Goal: Find specific page/section: Find specific page/section

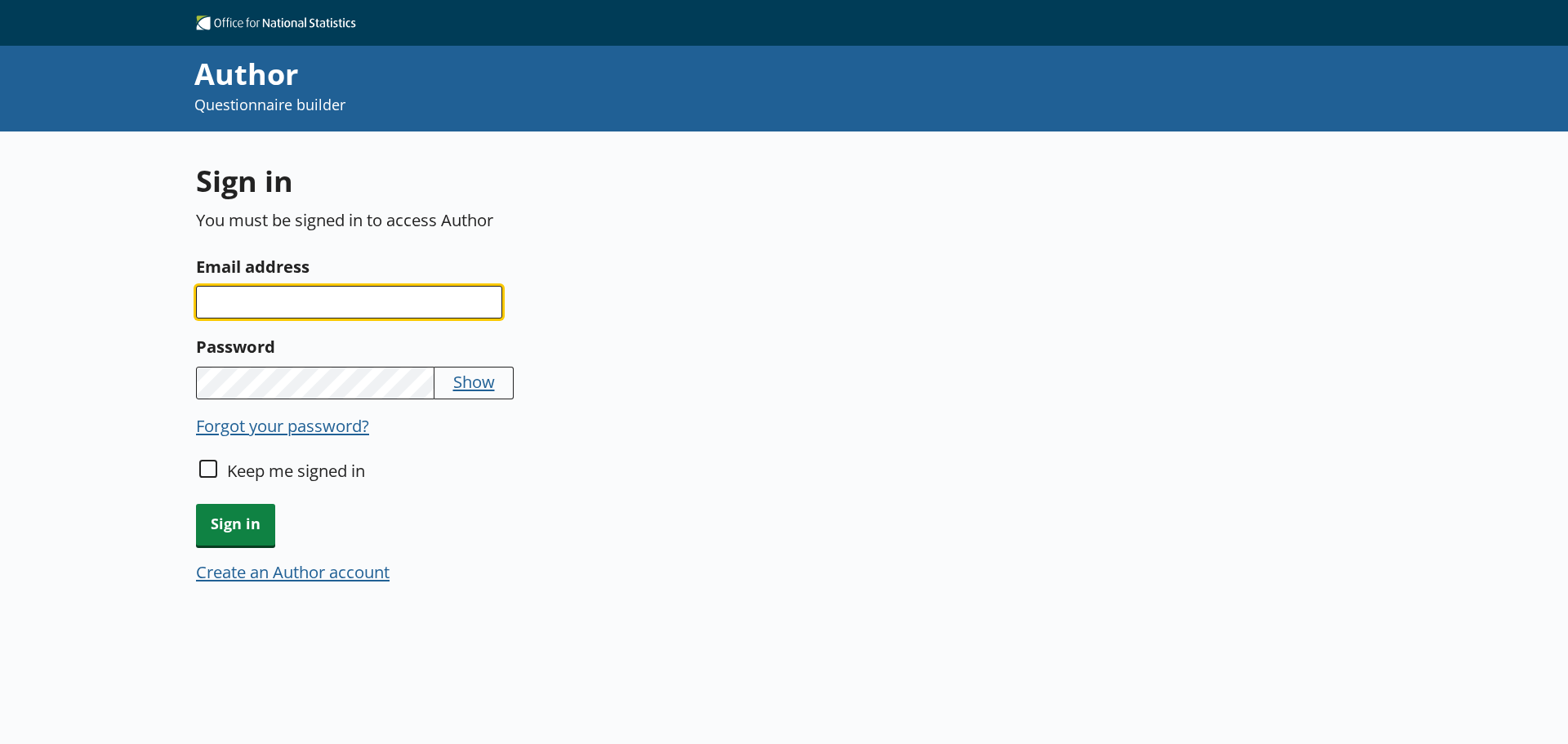
click at [415, 301] on input "Email address" at bounding box center [349, 303] width 306 height 33
type input "O"
type input "[PERSON_NAME][EMAIL_ADDRESS][PERSON_NAME][DOMAIN_NAME]"
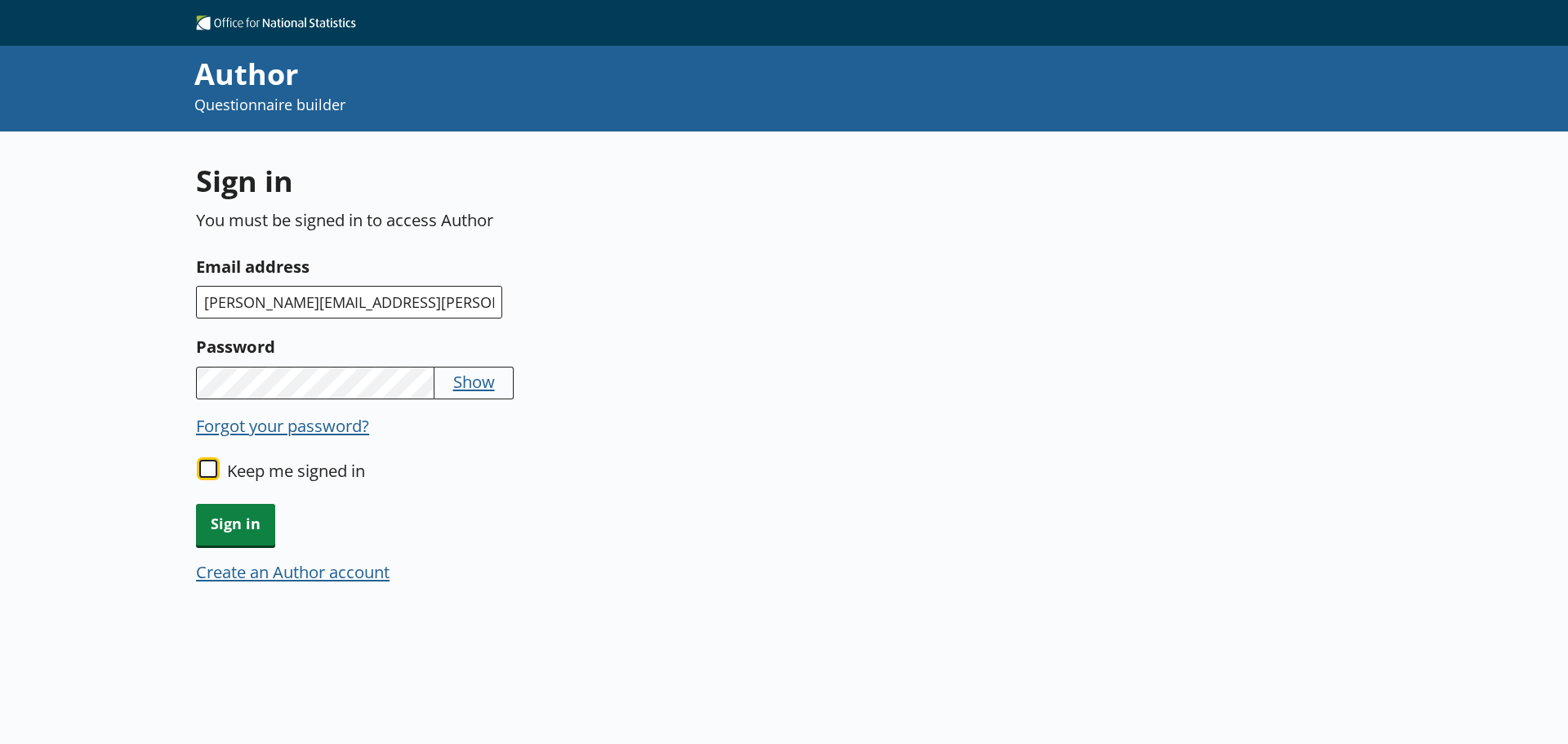
click at [216, 473] on input "Keep me signed in" at bounding box center [208, 469] width 18 height 18
checkbox input "true"
click at [230, 530] on span "Sign in" at bounding box center [236, 525] width 79 height 42
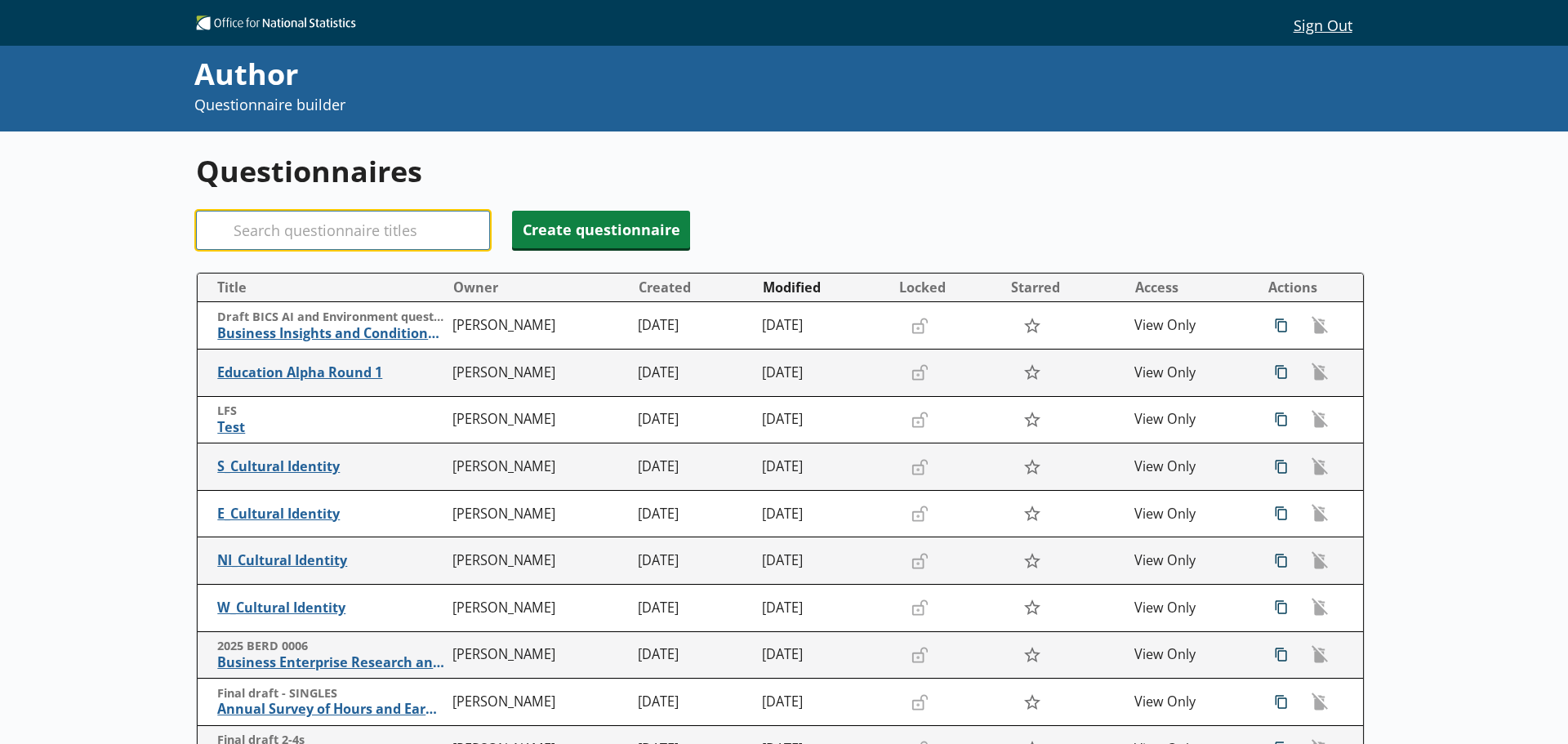
click at [307, 214] on input "Search" at bounding box center [343, 231] width 294 height 39
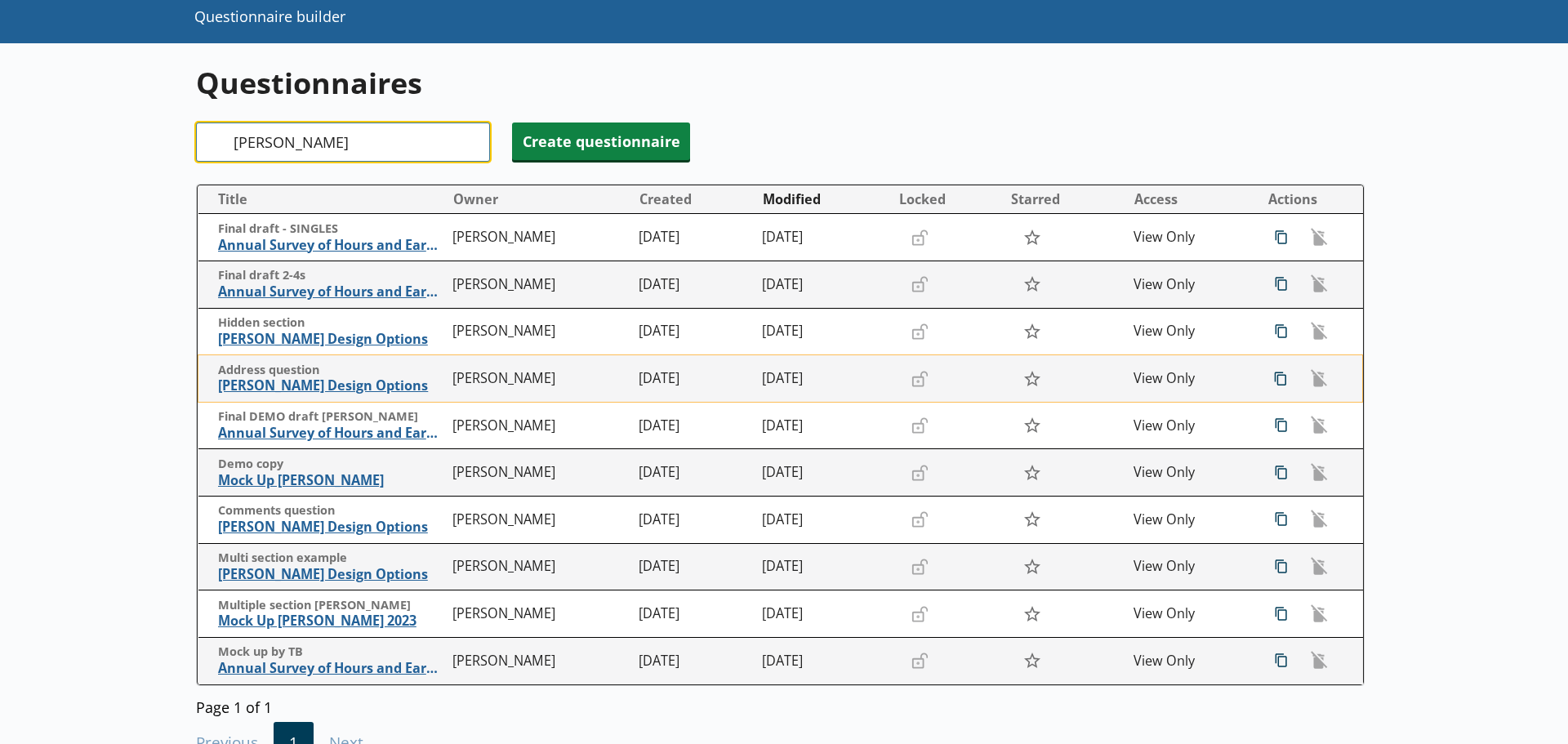
scroll to position [81, 0]
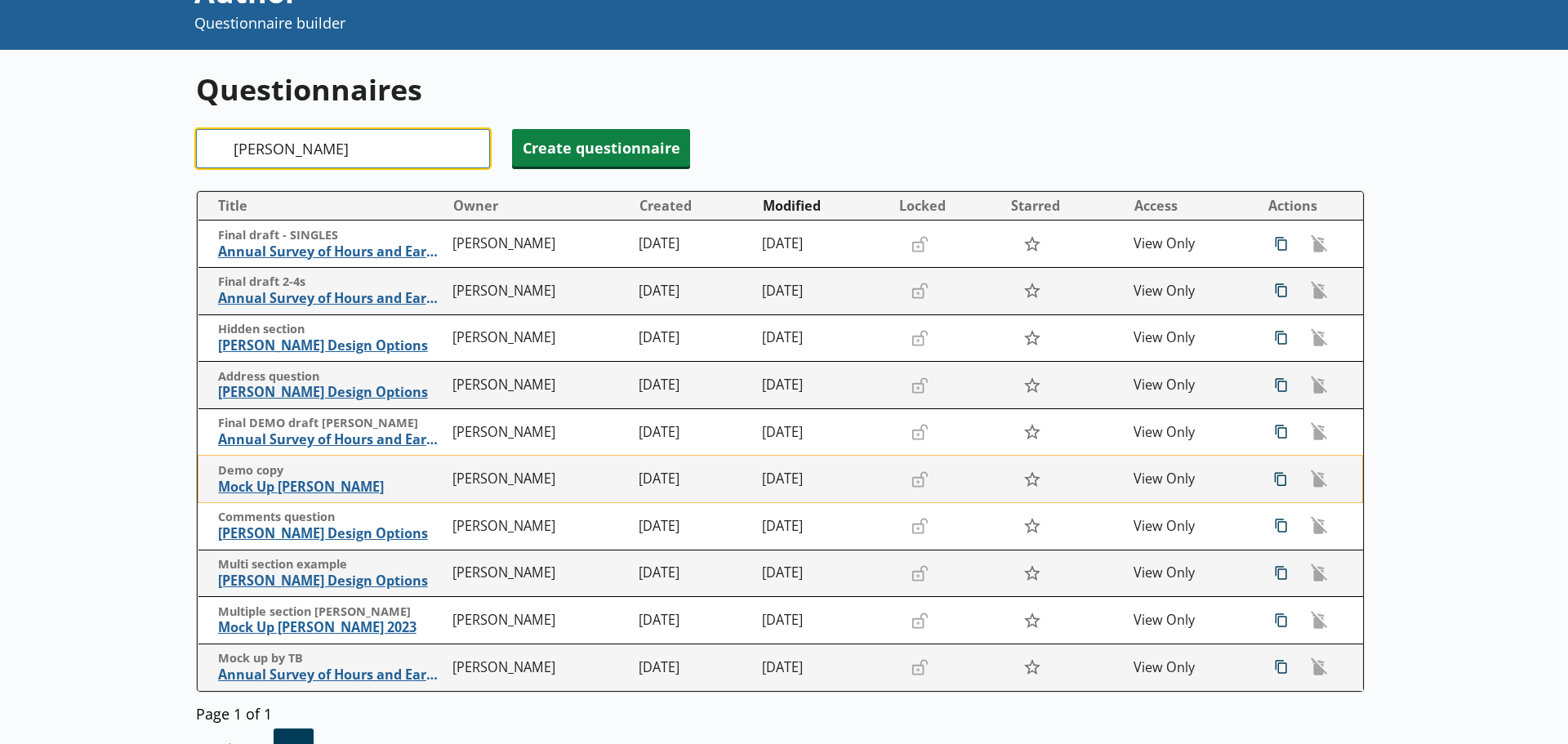
type input "[PERSON_NAME]"
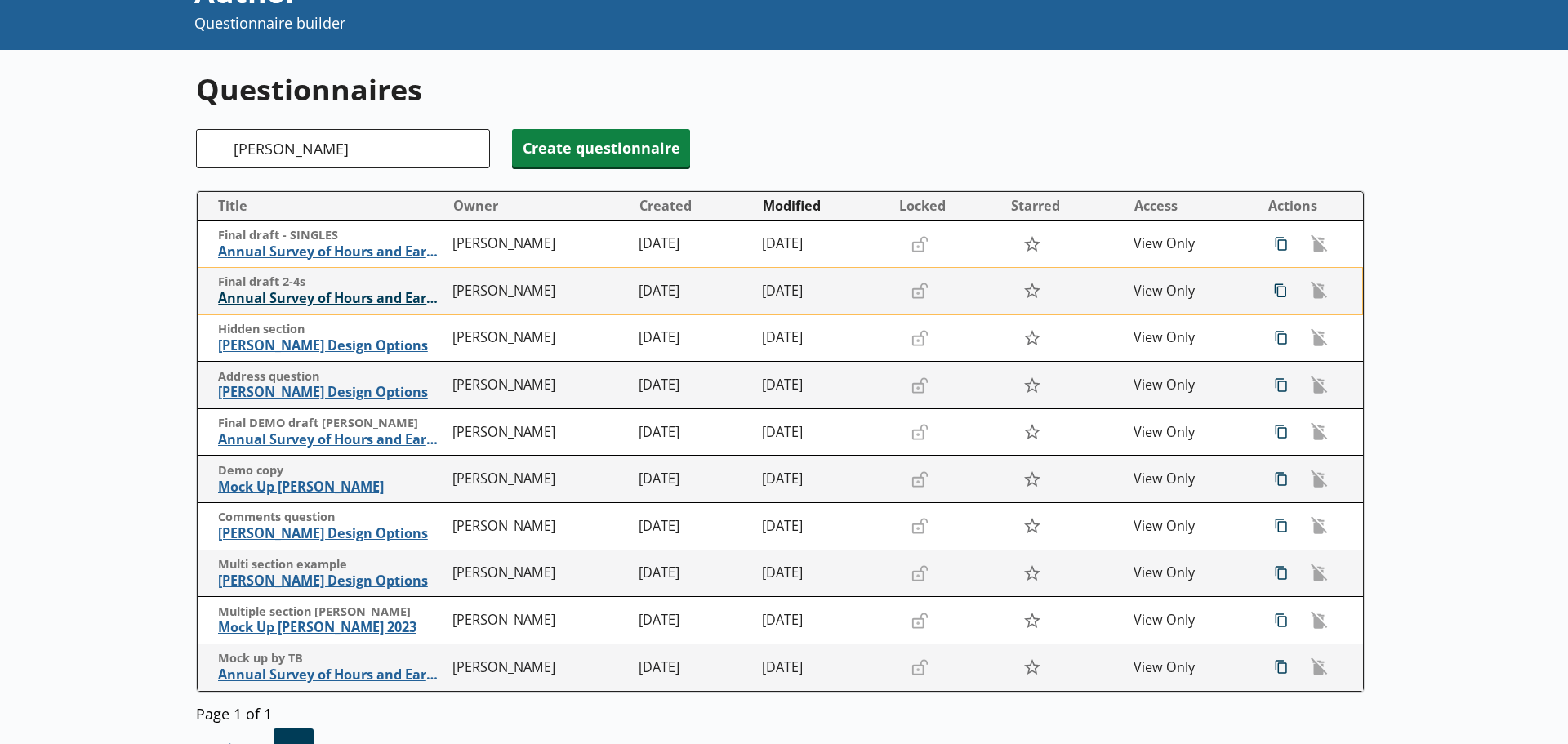
click at [267, 303] on span "Annual Survey of Hours and Earnings ([PERSON_NAME])" at bounding box center [331, 298] width 227 height 17
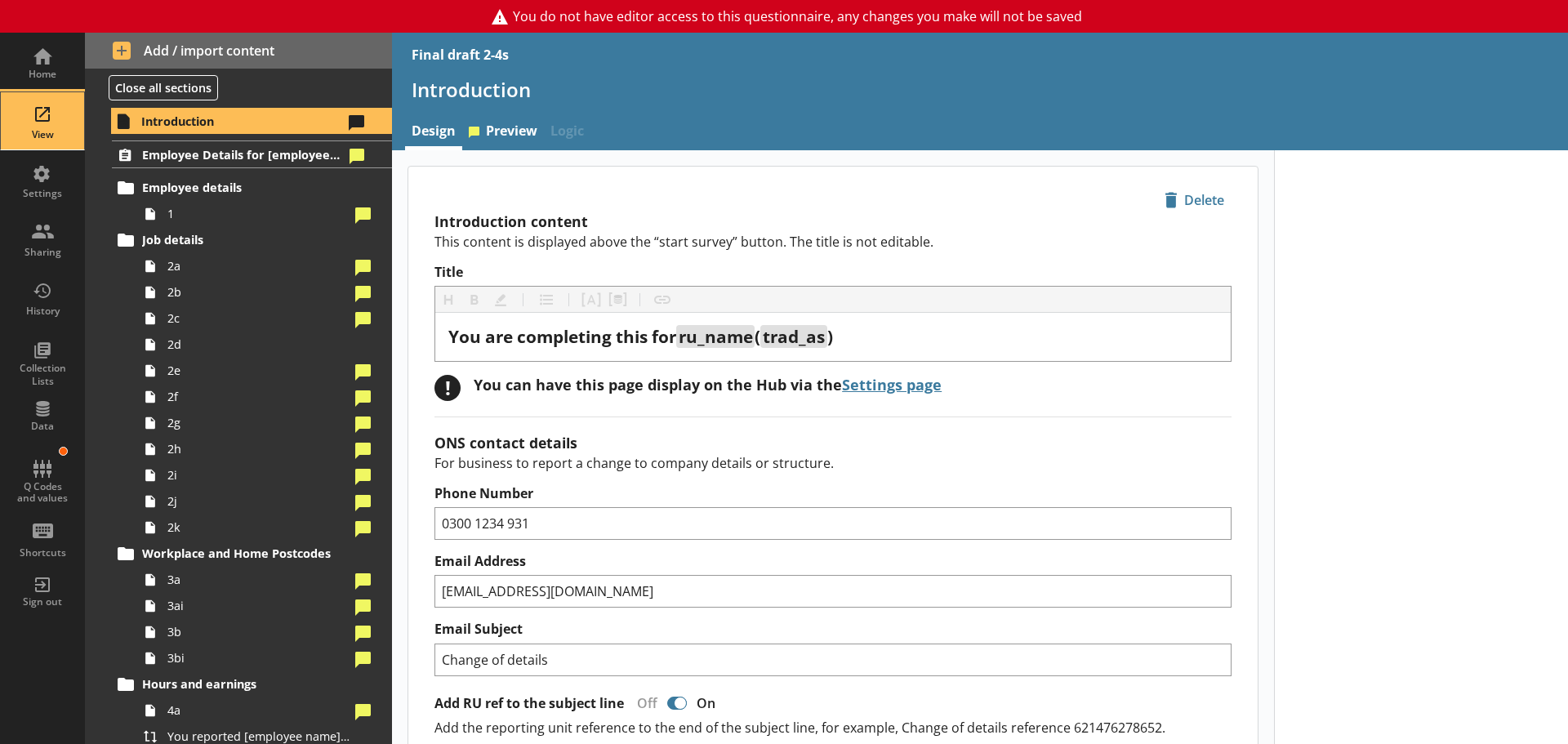
click at [39, 123] on div "View" at bounding box center [42, 121] width 57 height 57
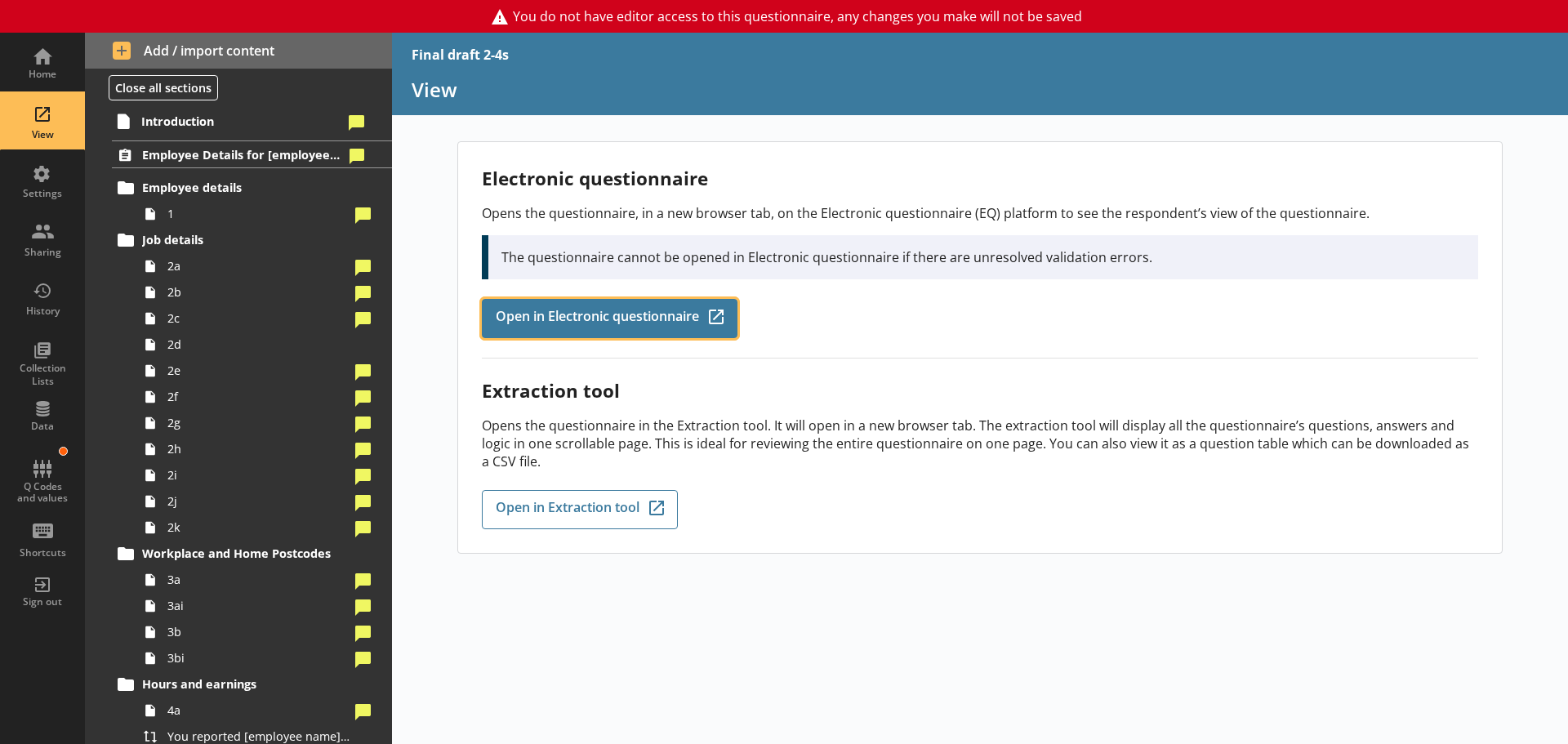
click at [570, 325] on span "Open in Electronic questionnaire" at bounding box center [596, 318] width 203 height 18
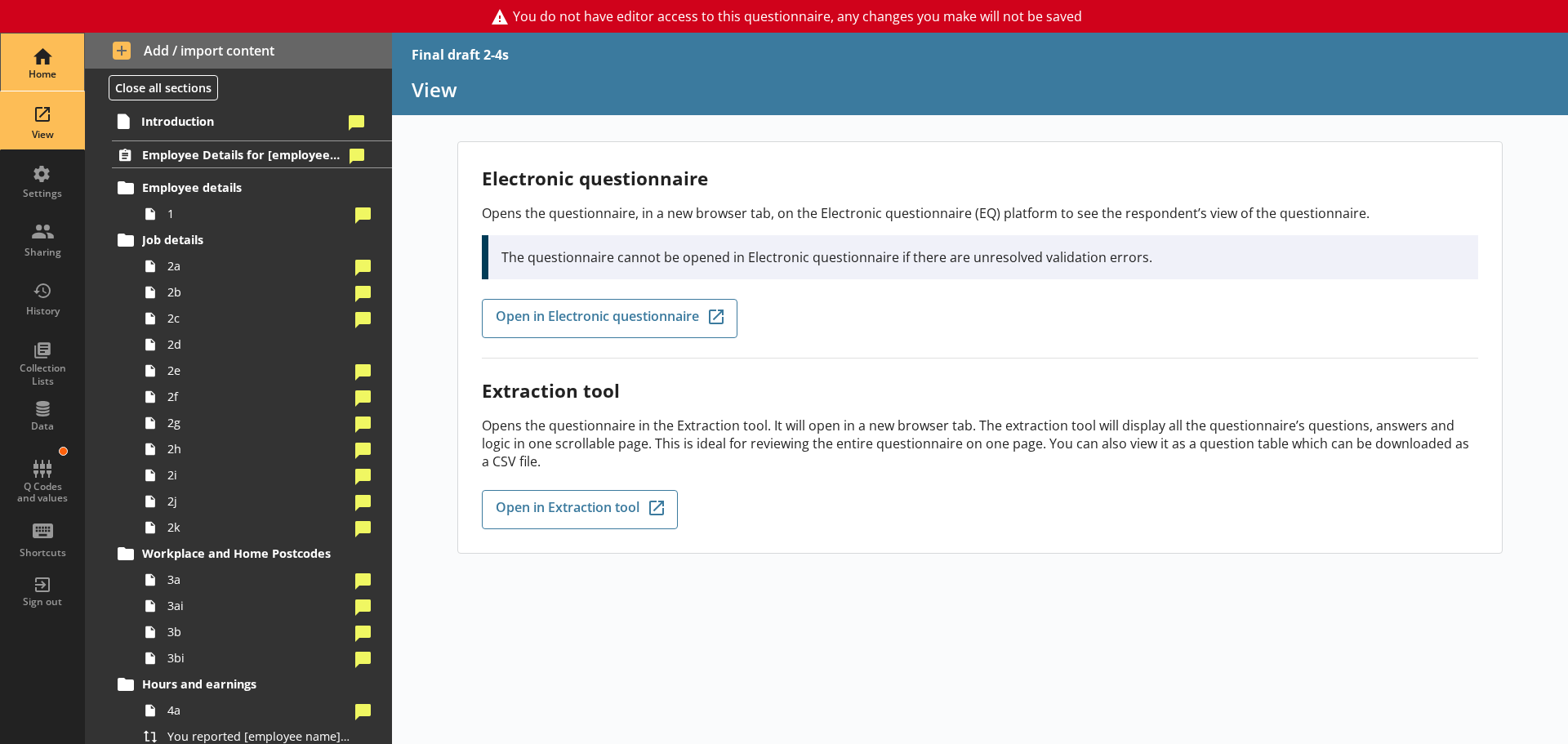
click at [53, 71] on div "Home" at bounding box center [42, 74] width 57 height 13
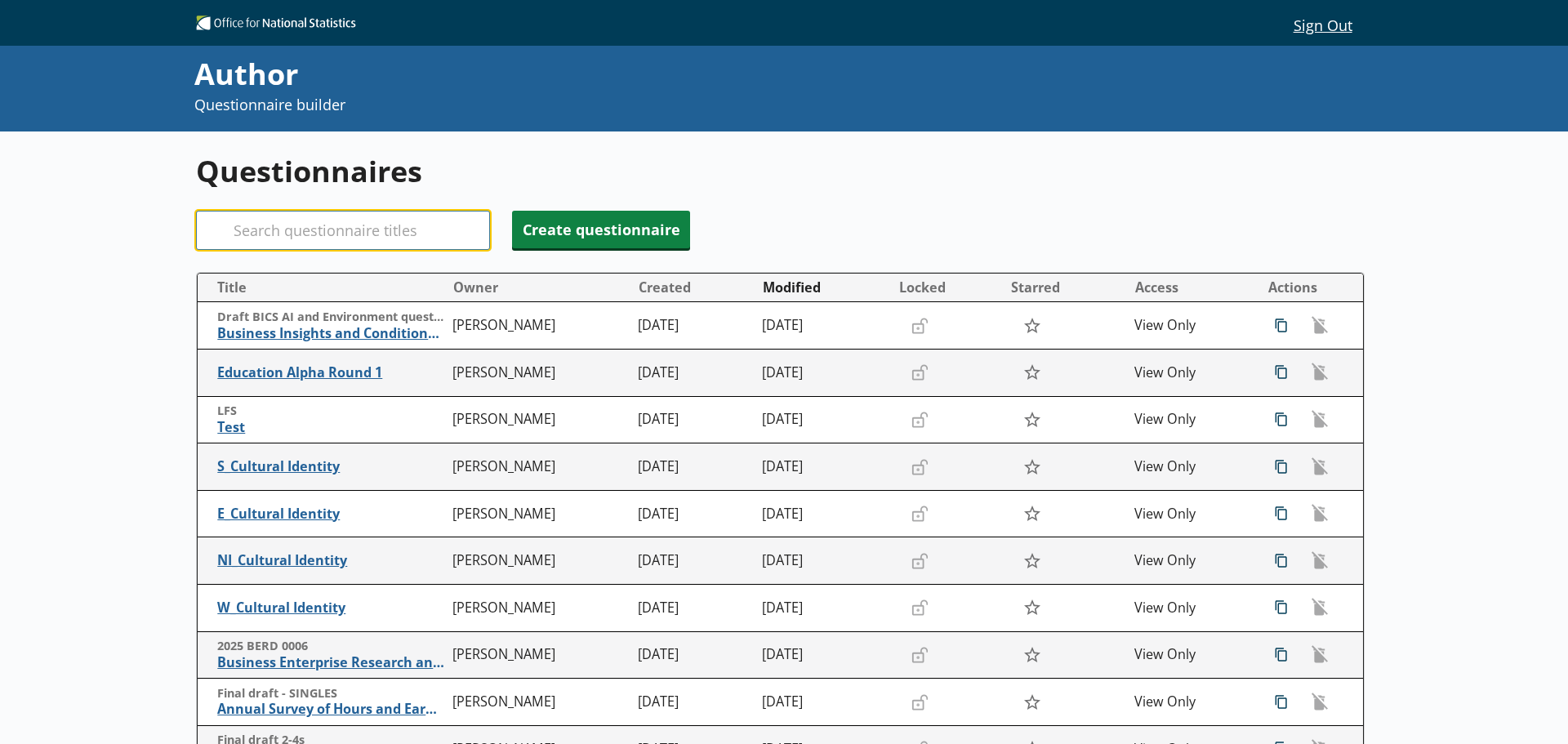
click at [347, 229] on input "Search" at bounding box center [343, 231] width 294 height 39
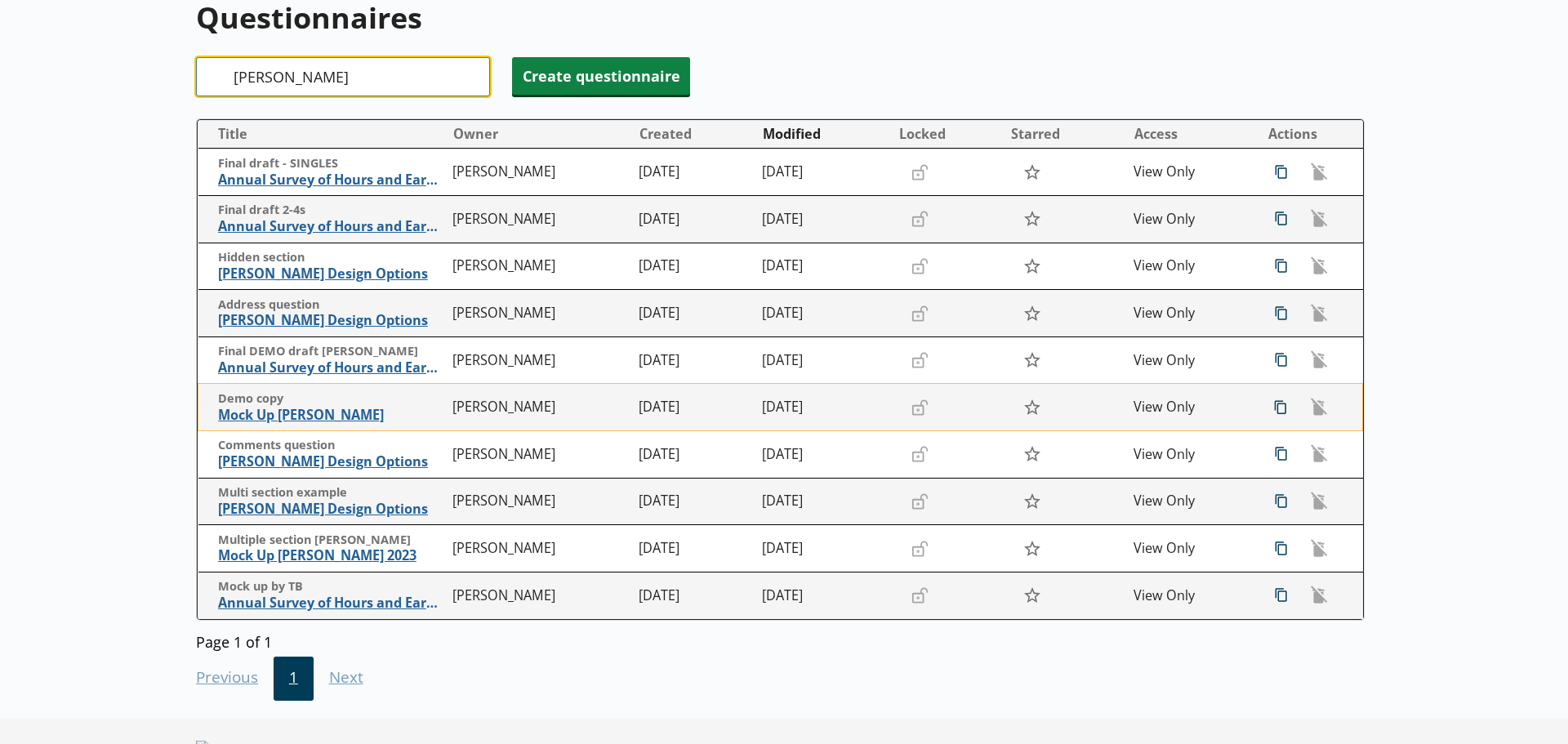
scroll to position [44, 0]
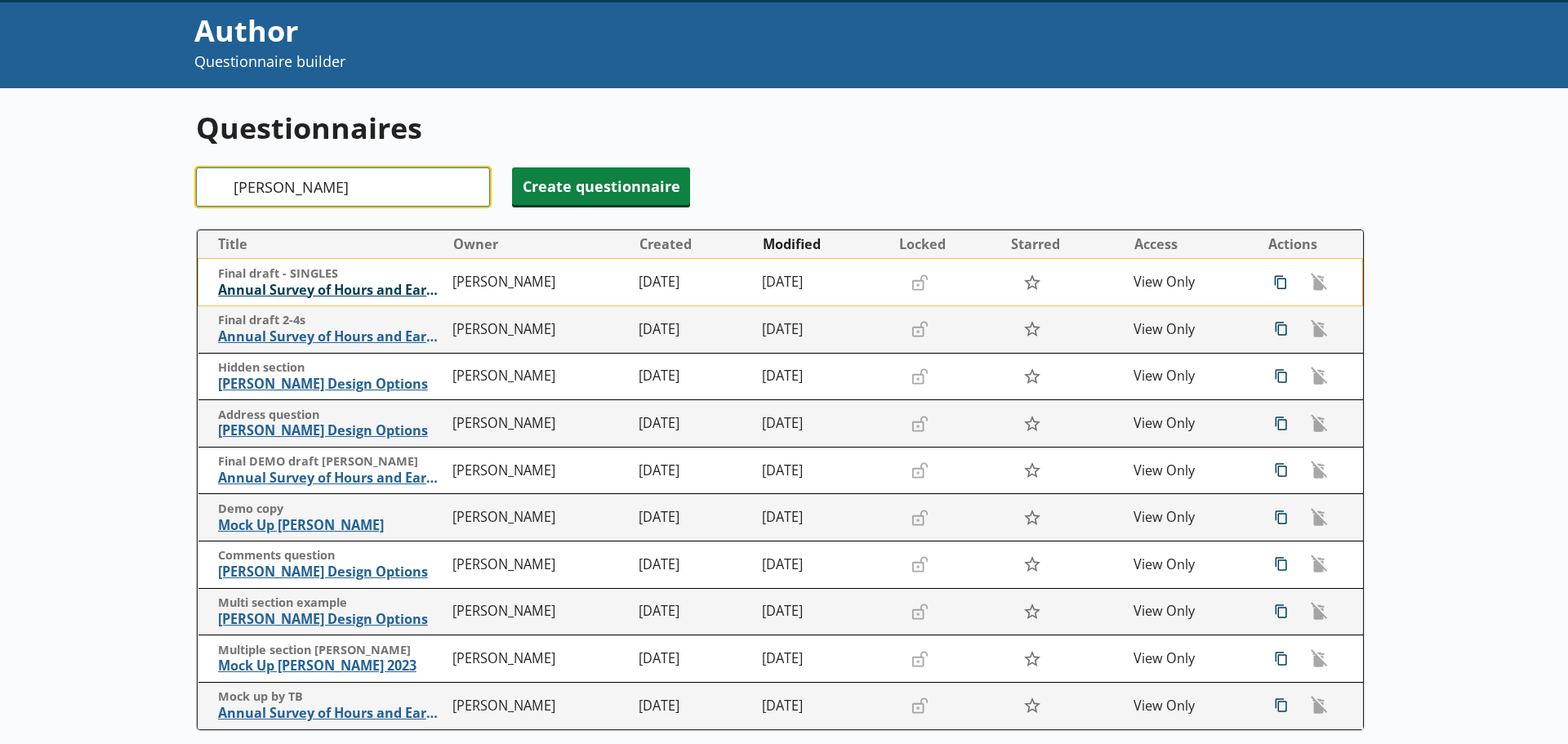
type input "[PERSON_NAME]"
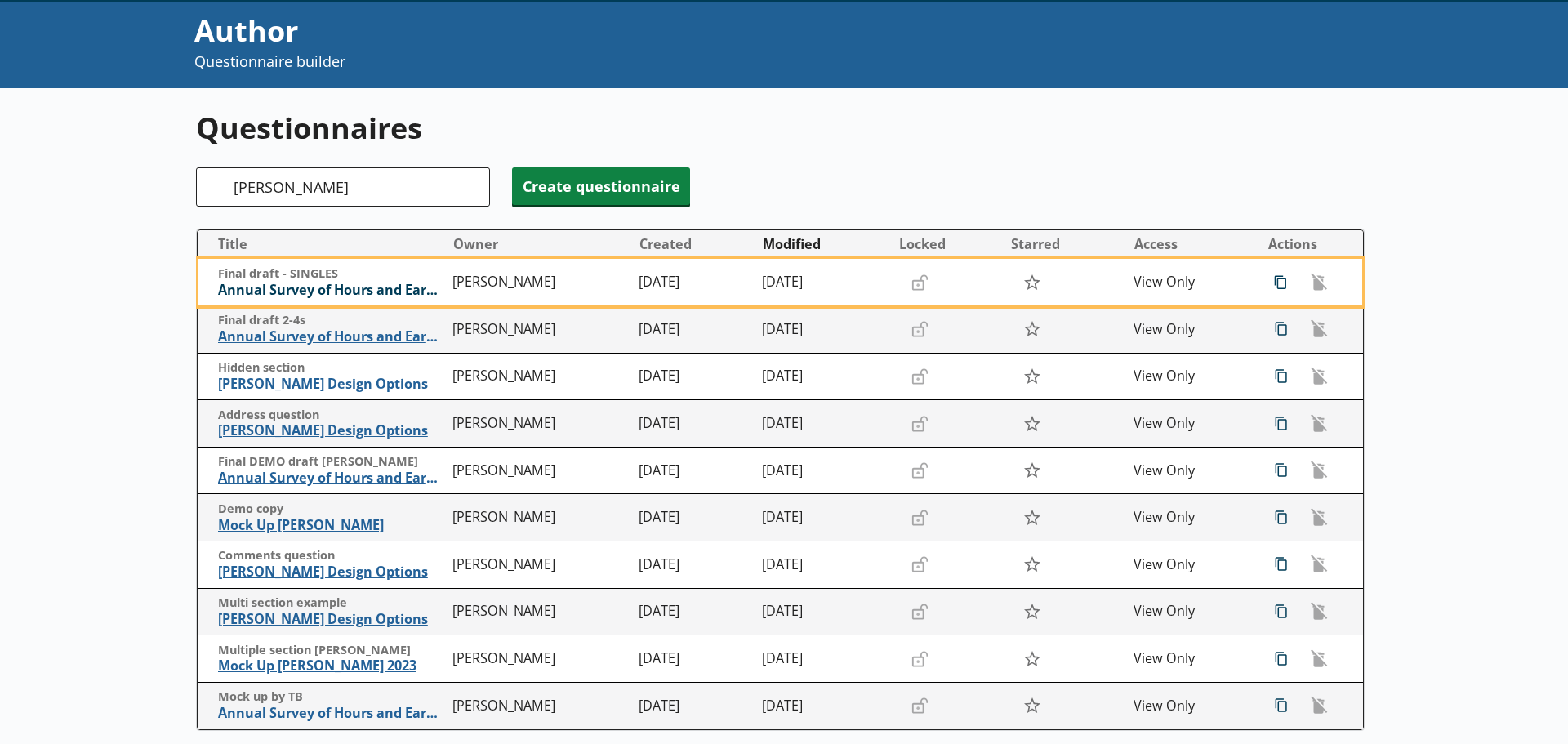
click at [320, 291] on span "Annual Survey of Hours and Earnings ([PERSON_NAME])" at bounding box center [331, 291] width 227 height 17
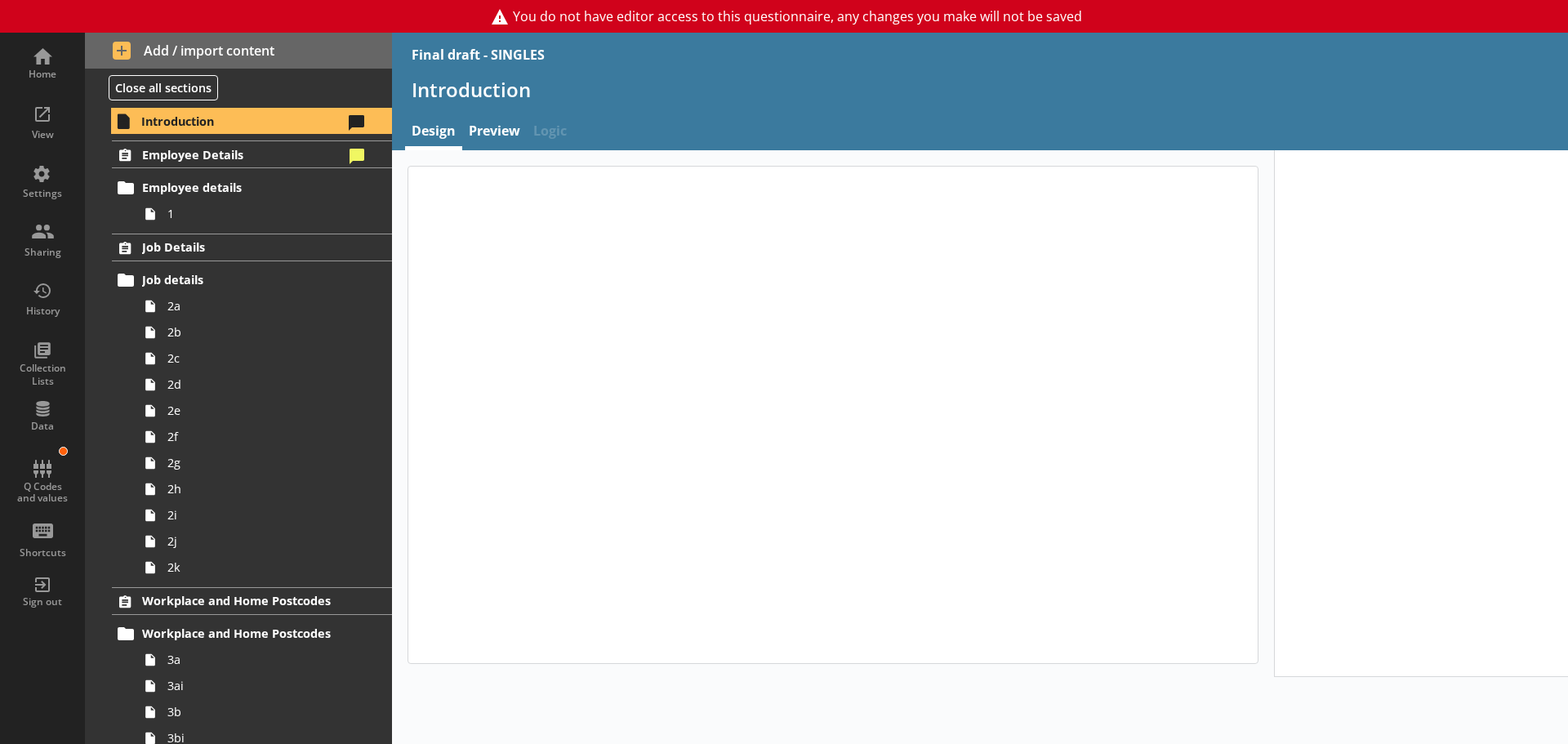
type textarea "x"
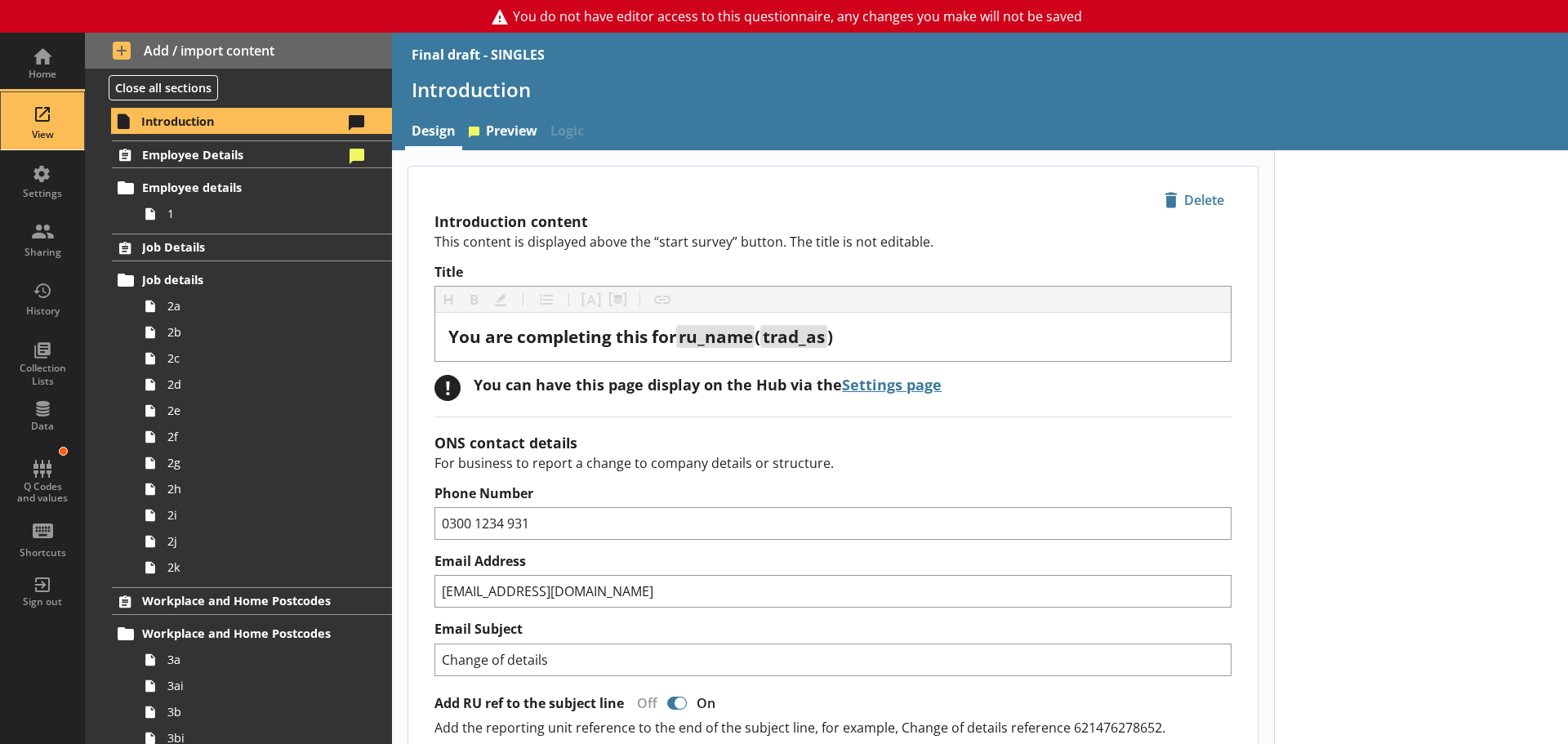
click at [37, 120] on div "View" at bounding box center [42, 121] width 57 height 57
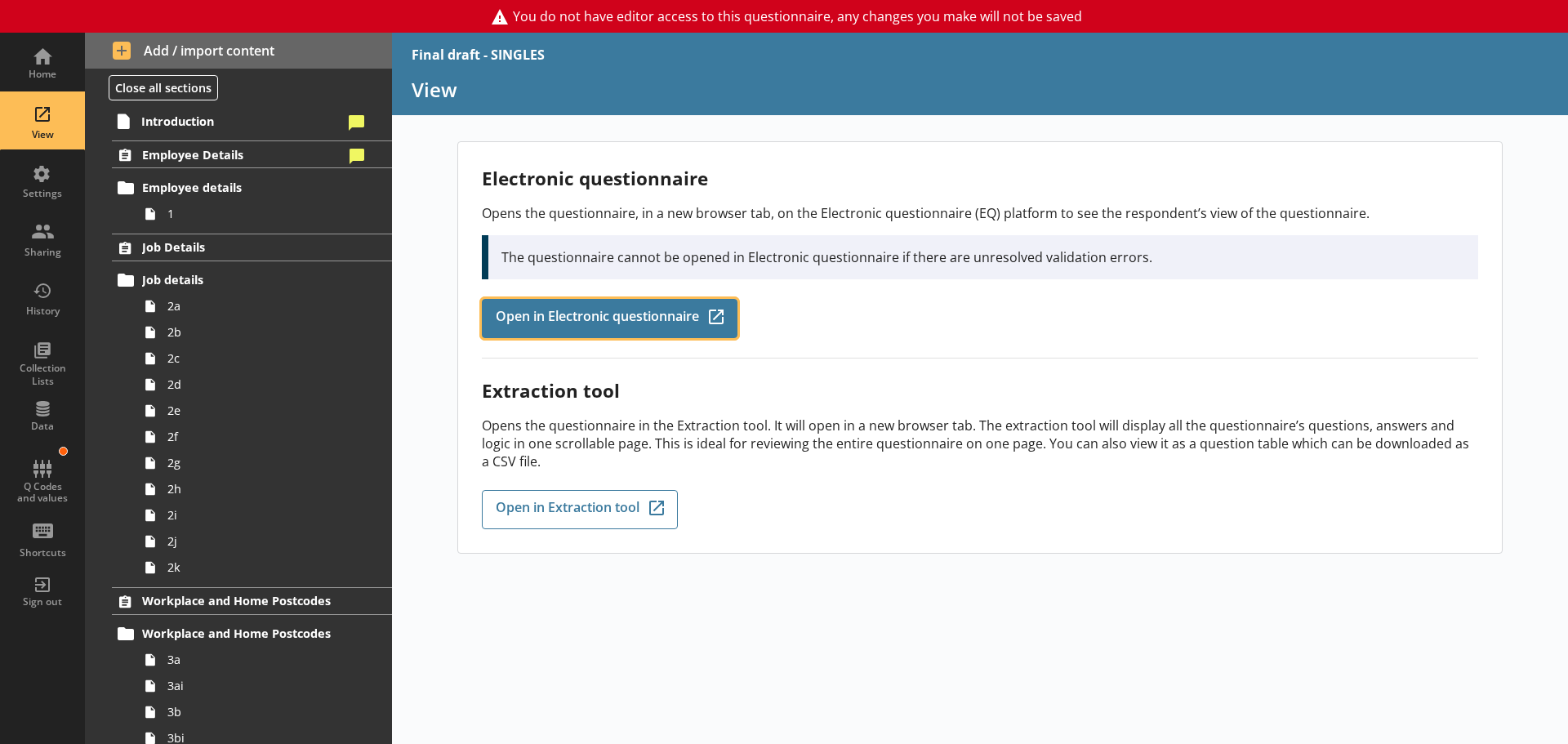
click at [611, 320] on span "Open in Electronic questionnaire" at bounding box center [596, 318] width 203 height 18
